Goal: Information Seeking & Learning: Learn about a topic

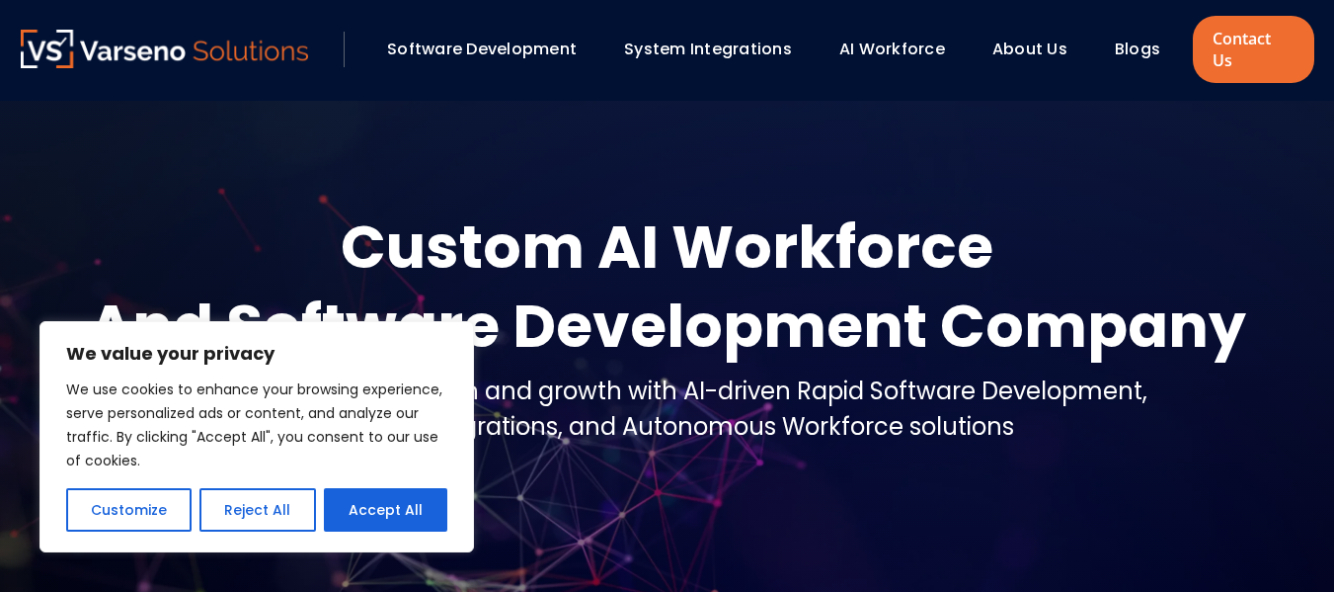
click at [1140, 40] on link "Blogs" at bounding box center [1137, 49] width 45 height 23
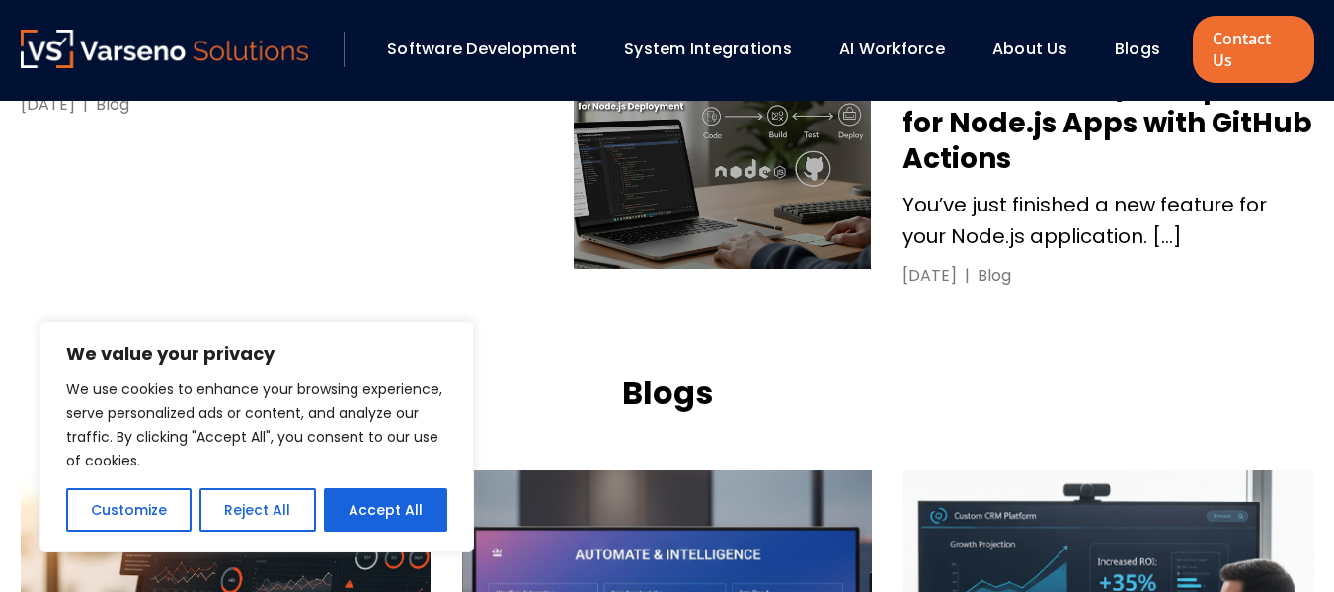
scroll to position [1933, 0]
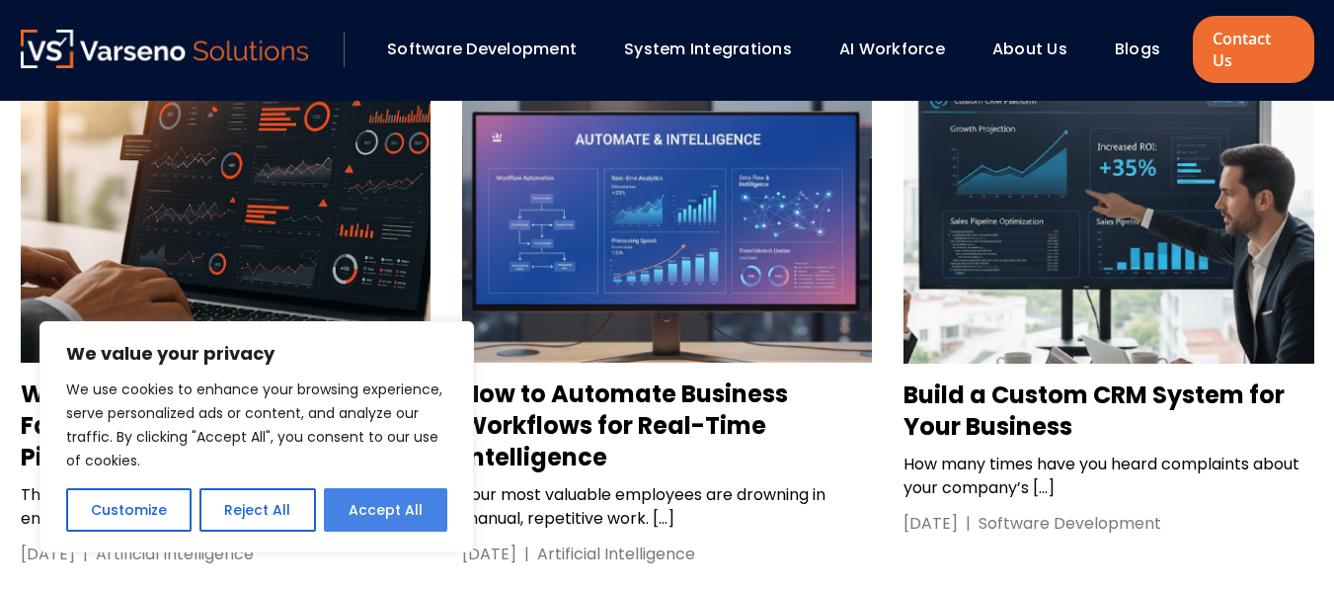
click at [349, 510] on button "Accept All" at bounding box center [385, 509] width 123 height 43
checkbox input "true"
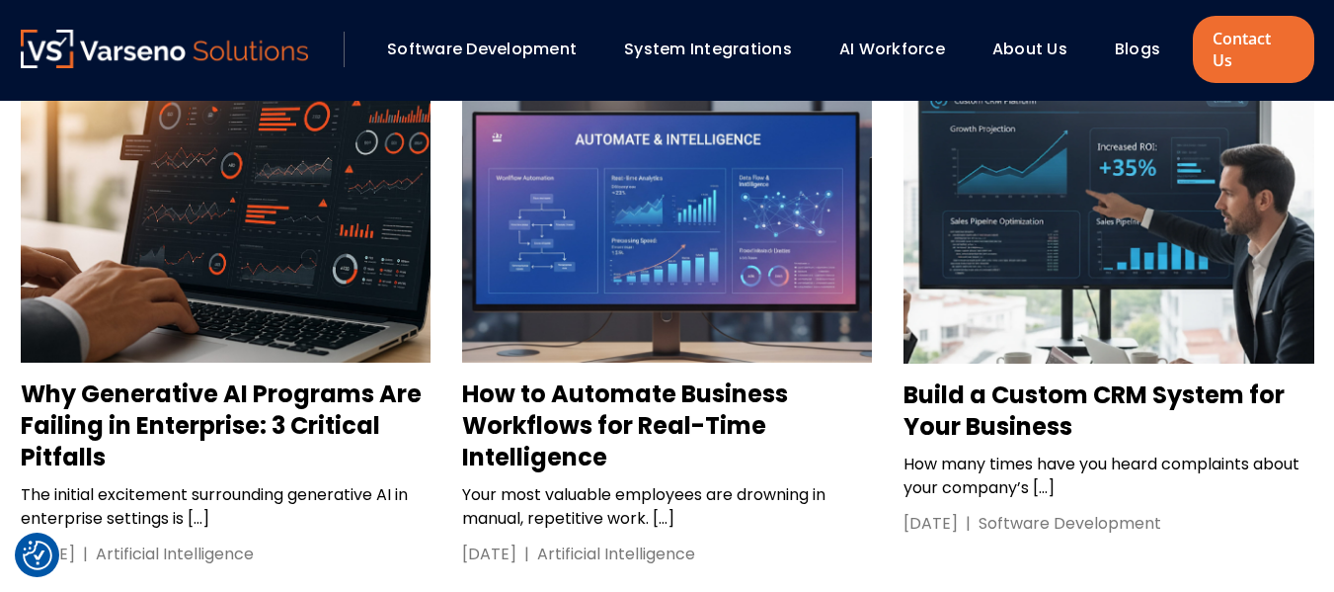
scroll to position [0, 0]
click at [278, 378] on h3 "Why Generative AI Programs Are Failing in Enterprise: 3 Critical Pitfalls" at bounding box center [226, 425] width 410 height 95
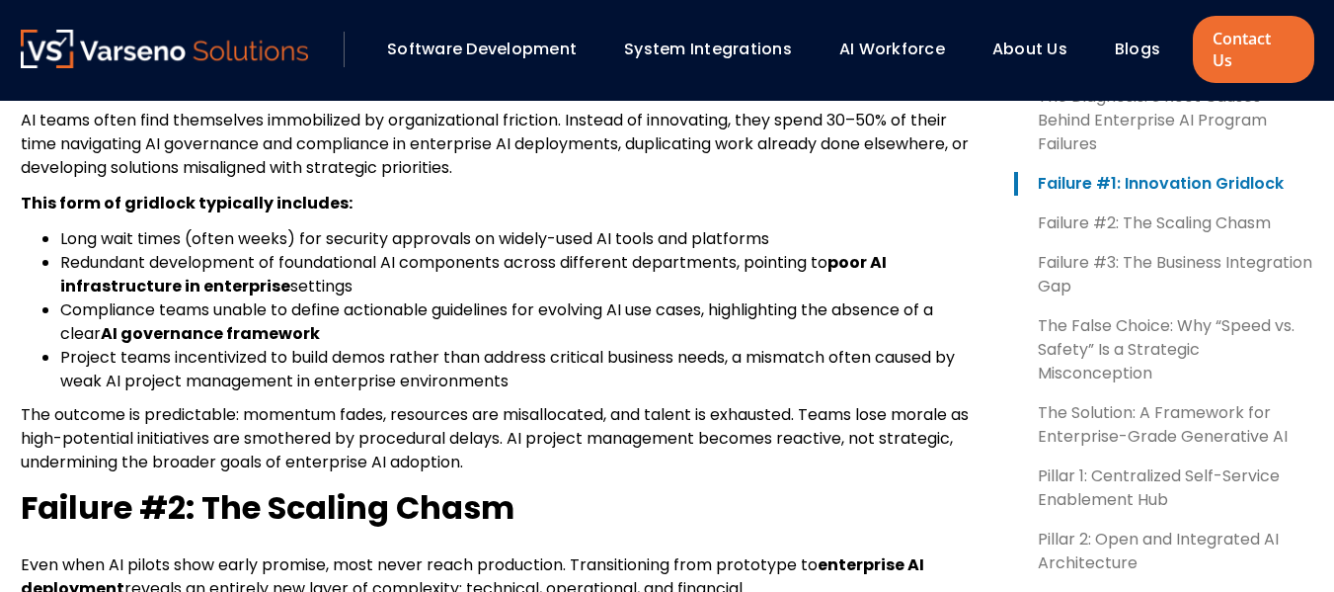
scroll to position [1255, 0]
